Goal: Information Seeking & Learning: Find specific fact

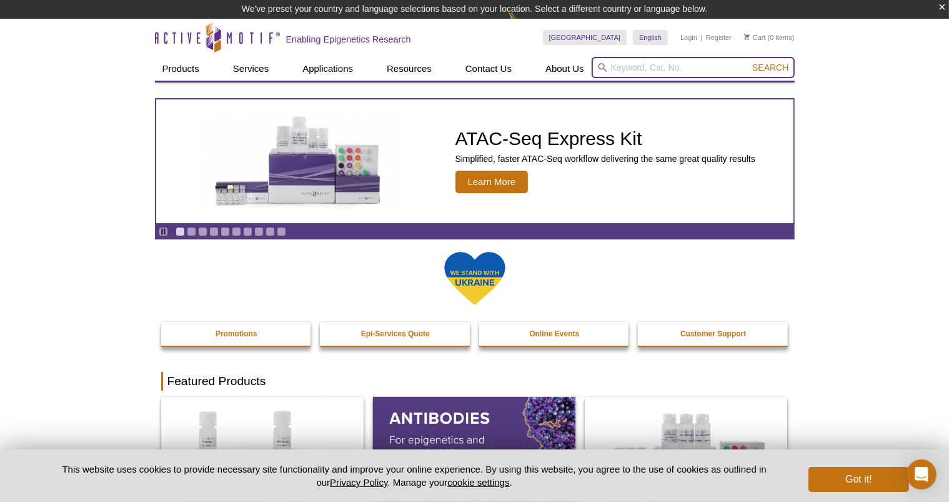
click at [631, 69] on input "search" at bounding box center [693, 67] width 203 height 21
paste input "31517"
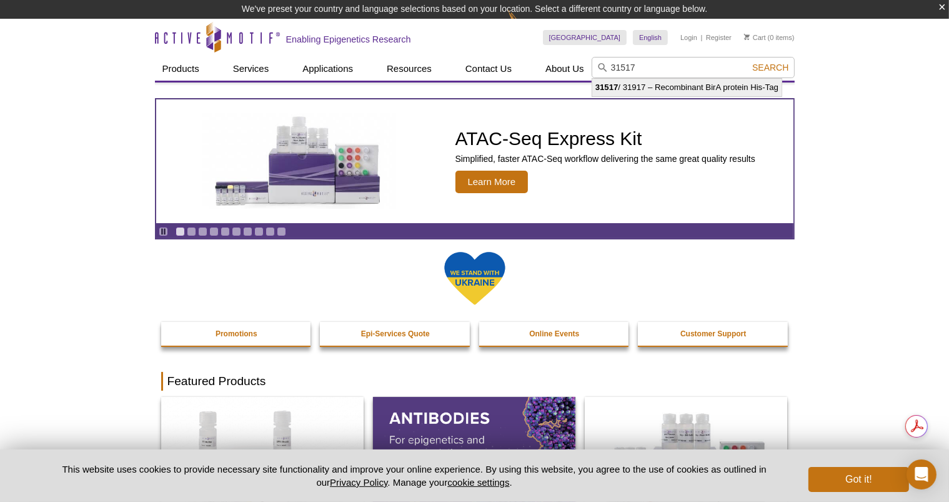
click at [711, 89] on li "31517 / 31917 – Recombinant BirA protein His-Tag" at bounding box center [687, 88] width 189 height 18
type input "31517 / 31917 – Recombinant BirA protein His-Tag"
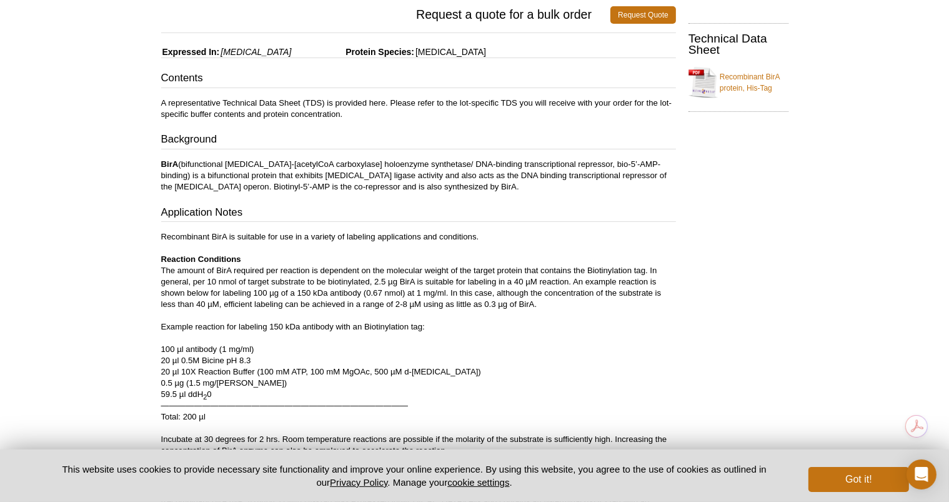
scroll to position [250, 0]
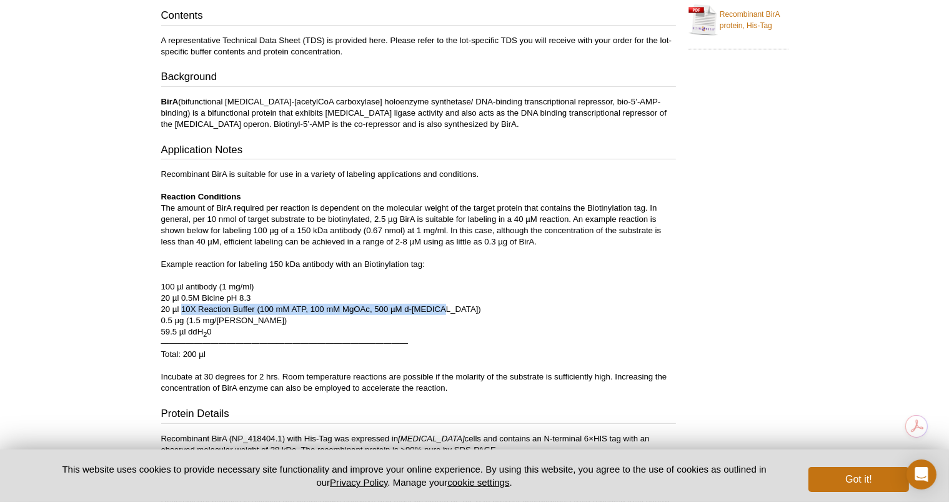
drag, startPoint x: 183, startPoint y: 307, endPoint x: 437, endPoint y: 306, distance: 254.4
click at [437, 306] on p "Recombinant BirA is suitable for use in a variety of labeling applications and …" at bounding box center [418, 281] width 515 height 225
click at [300, 300] on p "Recombinant BirA is suitable for use in a variety of labeling applications and …" at bounding box center [418, 281] width 515 height 225
click at [352, 309] on p "Recombinant BirA is suitable for use in a variety of labeling applications and …" at bounding box center [418, 281] width 515 height 225
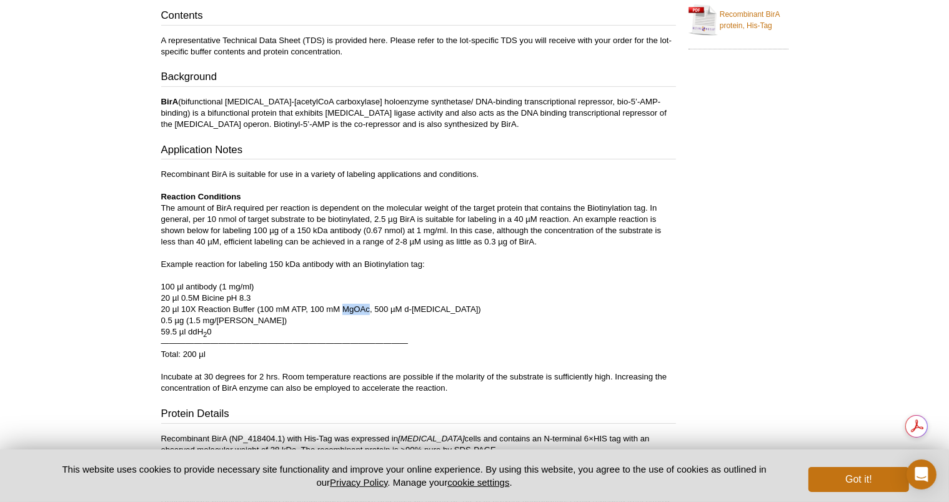
copy p "MgOAc"
